Goal: Find specific page/section: Find specific page/section

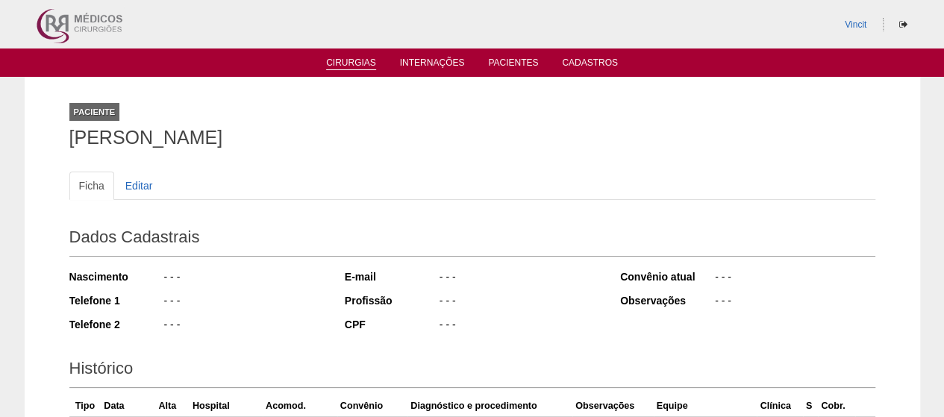
click at [347, 63] on link "Cirurgias" at bounding box center [351, 63] width 50 height 13
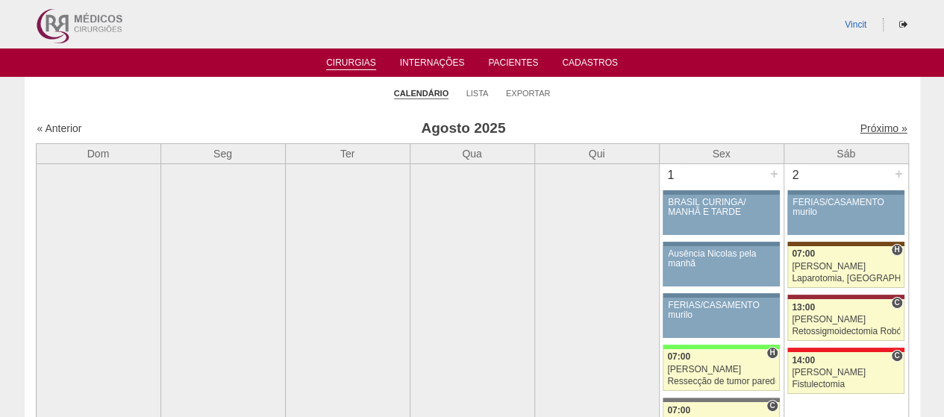
click at [860, 131] on link "Próximo »" at bounding box center [882, 128] width 47 height 12
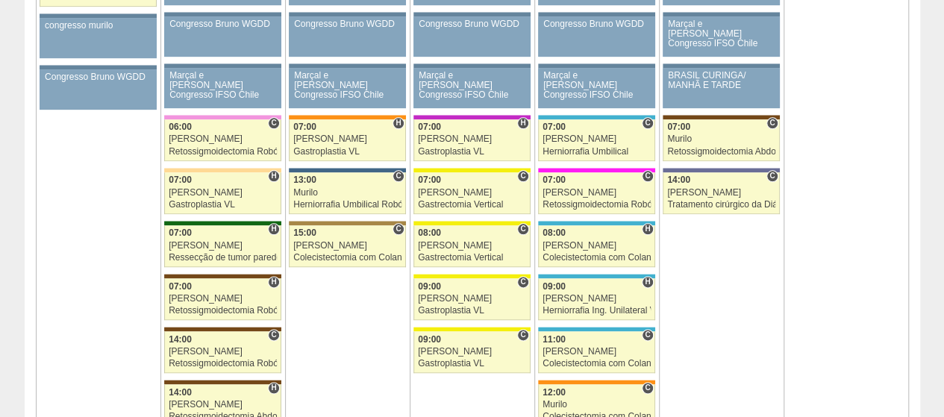
scroll to position [895, 0]
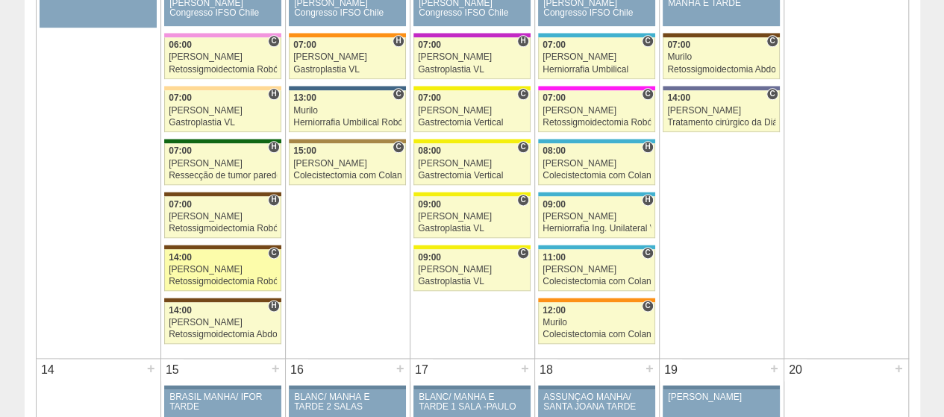
click at [200, 257] on link "88392 Vincit C 14:00 Renato Barretto Retossigmoidectomia Robótica Hospital Sant…" at bounding box center [222, 270] width 116 height 42
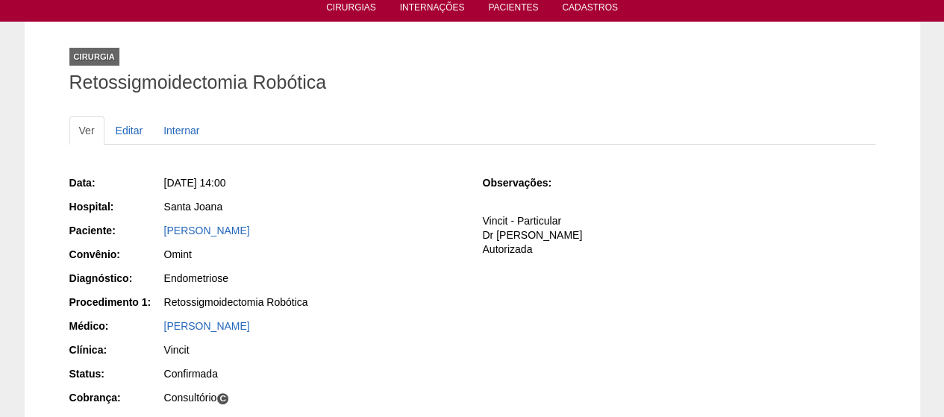
scroll to position [75, 0]
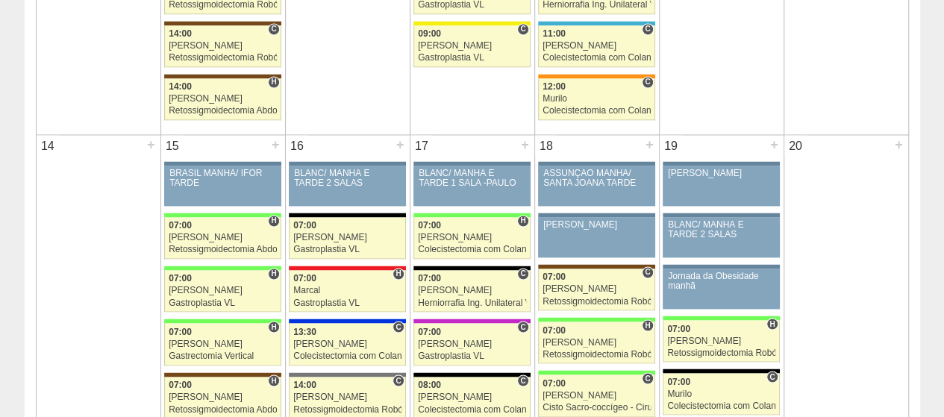
scroll to position [1417, 0]
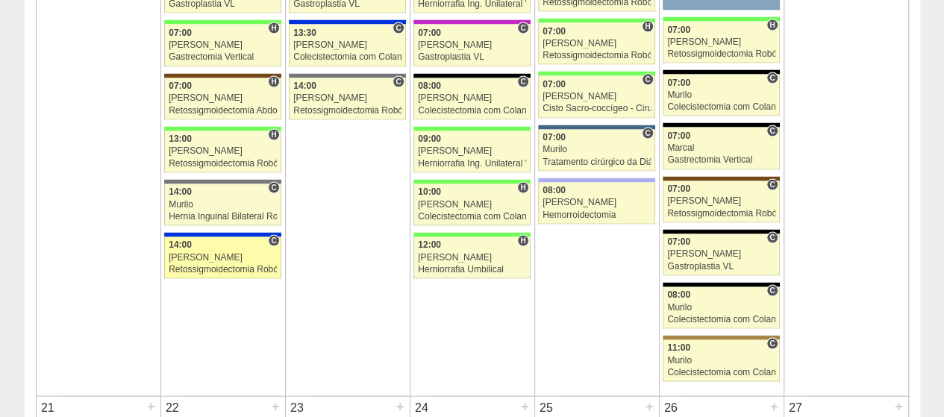
click at [218, 253] on div "[PERSON_NAME]" at bounding box center [223, 258] width 108 height 10
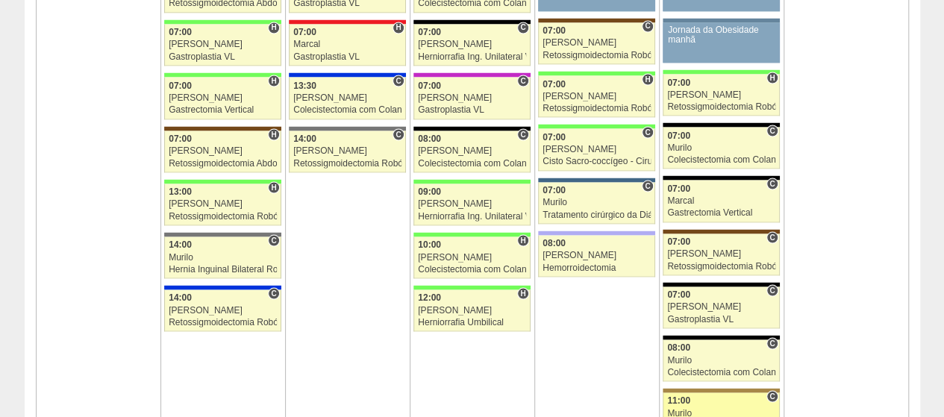
scroll to position [1417, 0]
